Goal: Transaction & Acquisition: Purchase product/service

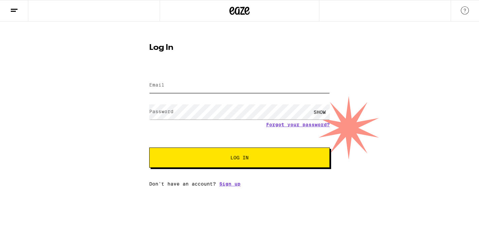
type input "jar086@hotmail.com"
click at [255, 160] on span "Log In" at bounding box center [239, 157] width 126 height 5
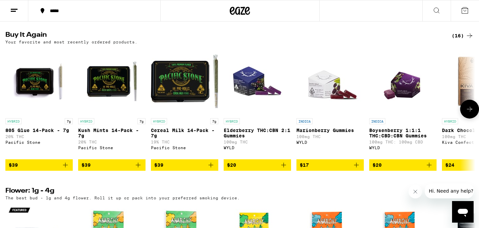
scroll to position [537, 0]
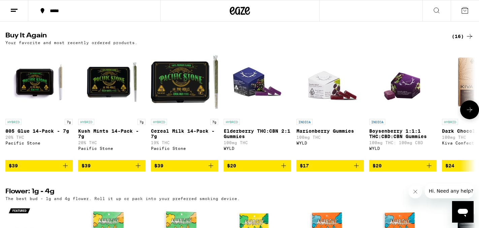
click at [139, 170] on icon "Add to bag" at bounding box center [138, 166] width 8 height 8
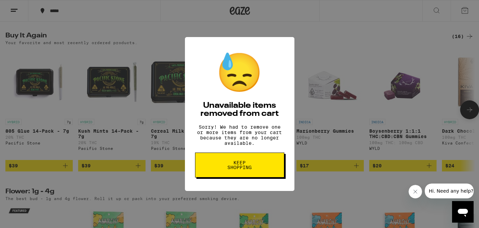
click at [161, 203] on div "😓 Unavailable items removed from cart Sorry! We had to remove one or more items…" at bounding box center [239, 114] width 479 height 228
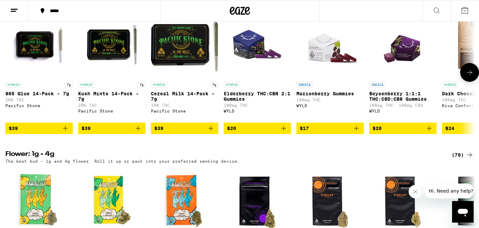
click at [214, 132] on icon "Add to bag" at bounding box center [211, 128] width 8 height 8
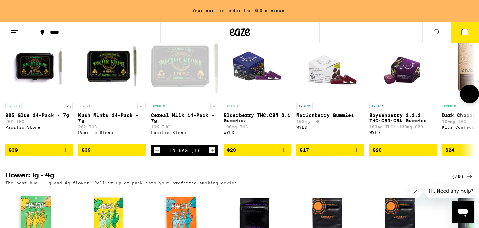
scroll to position [596, 0]
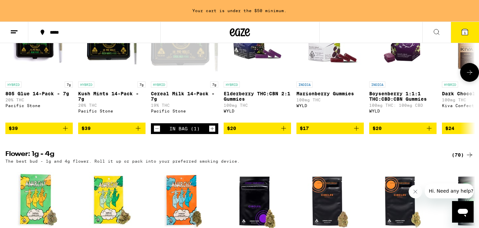
click at [139, 132] on icon "Add to bag" at bounding box center [138, 128] width 8 height 8
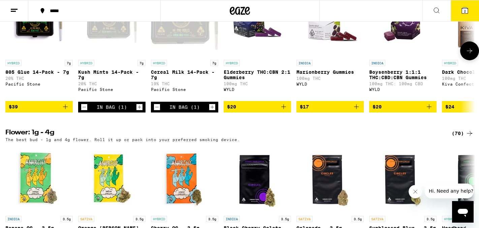
scroll to position [575, 0]
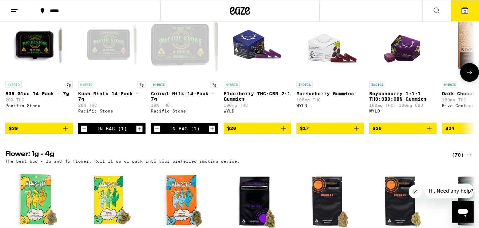
click at [69, 134] on button "$39" at bounding box center [38, 128] width 67 height 11
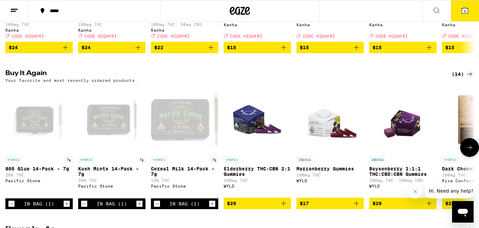
scroll to position [358, 0]
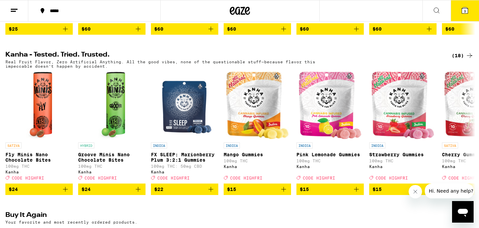
click at [461, 12] on icon at bounding box center [464, 10] width 6 height 6
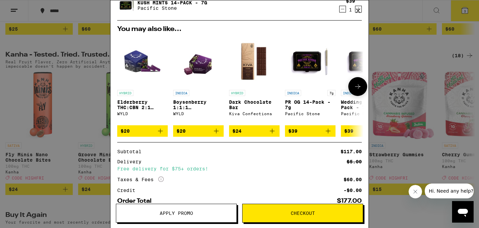
scroll to position [76, 0]
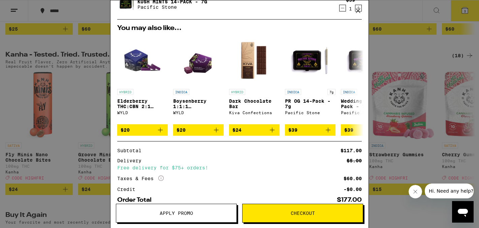
click at [307, 209] on button "Checkout" at bounding box center [302, 213] width 121 height 19
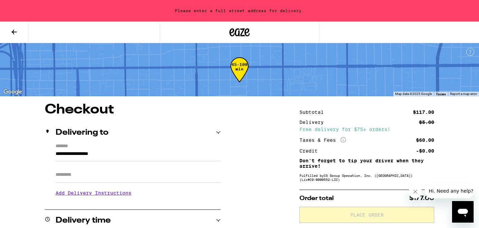
click at [219, 134] on icon at bounding box center [218, 132] width 5 height 5
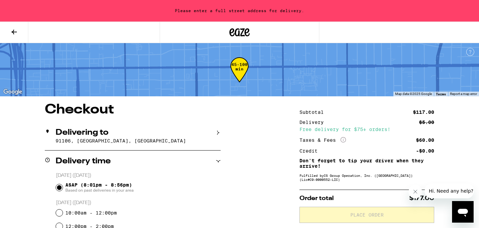
click at [219, 134] on icon at bounding box center [218, 132] width 5 height 5
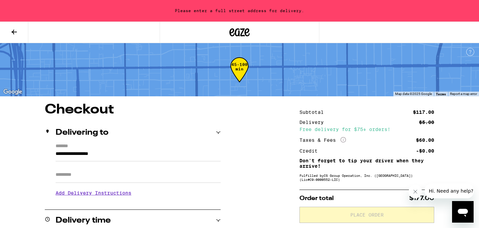
click at [95, 155] on input "**********" at bounding box center [138, 155] width 165 height 11
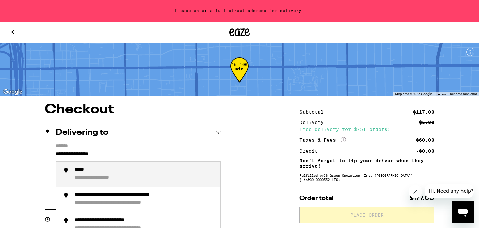
drag, startPoint x: 127, startPoint y: 154, endPoint x: 33, endPoint y: 154, distance: 93.9
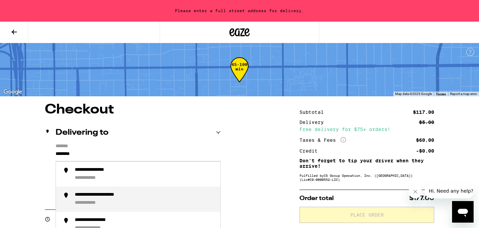
click at [77, 202] on div "**********" at bounding box center [93, 203] width 37 height 6
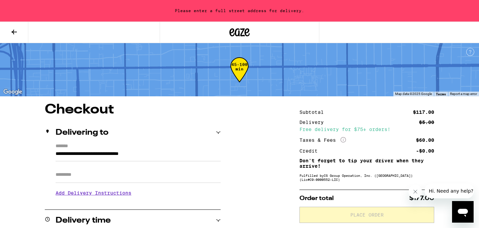
type input "**********"
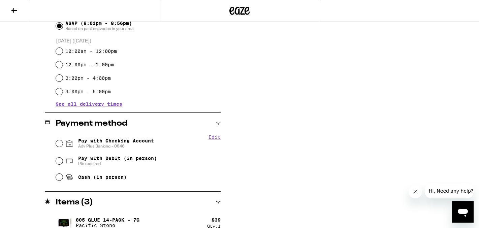
scroll to position [200, 0]
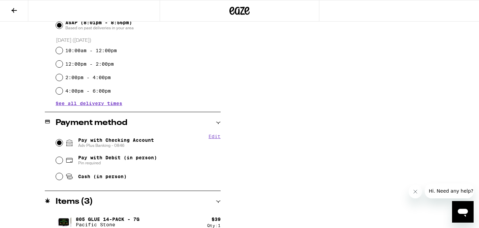
click at [57, 143] on input "Pay with Checking Account Adv Plus Banking - 0846" at bounding box center [59, 142] width 7 height 7
radio input "true"
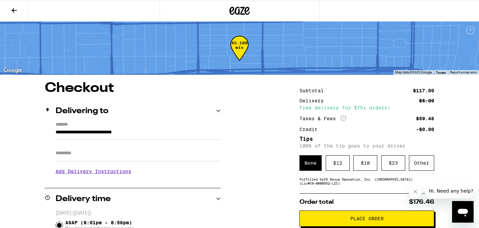
scroll to position [24, 0]
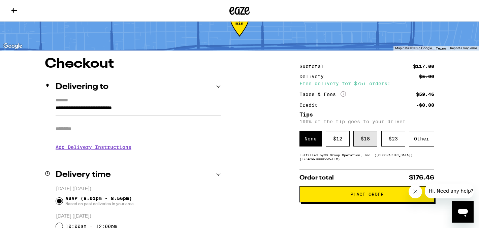
click at [364, 142] on div "$ 18" at bounding box center [365, 138] width 24 height 15
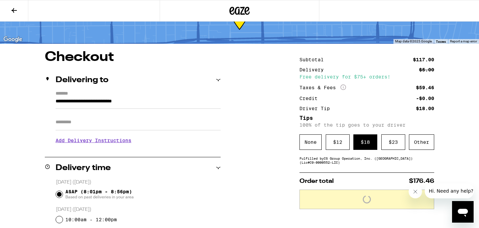
scroll to position [33, 0]
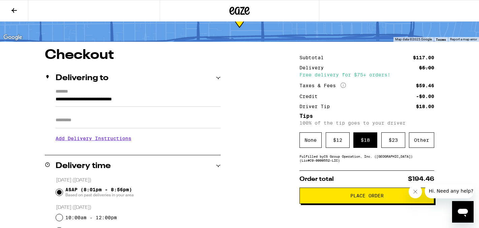
click at [345, 198] on span "Place Order" at bounding box center [366, 195] width 123 height 5
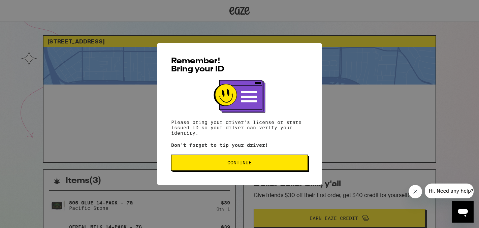
click at [289, 167] on button "Continue" at bounding box center [239, 162] width 137 height 16
